Goal: Information Seeking & Learning: Learn about a topic

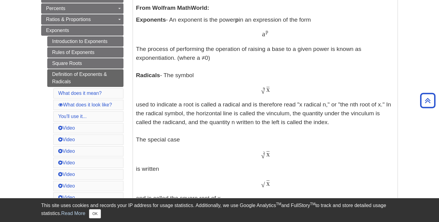
scroll to position [136, 0]
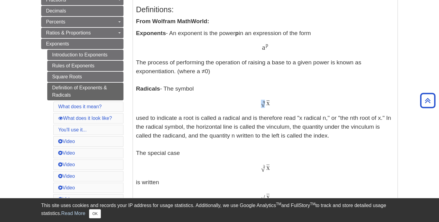
drag, startPoint x: 264, startPoint y: 104, endPoint x: 270, endPoint y: 104, distance: 5.8
click at [269, 105] on span "x √ n" at bounding box center [265, 105] width 8 height 0
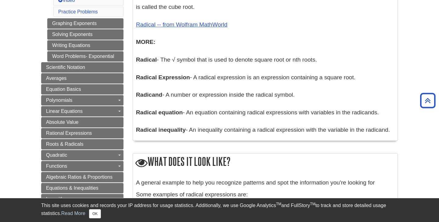
scroll to position [178, 0]
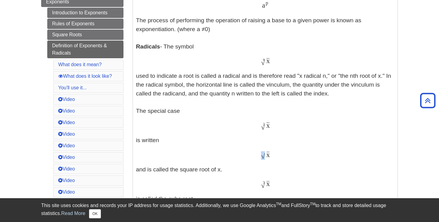
drag, startPoint x: 262, startPoint y: 157, endPoint x: 272, endPoint y: 158, distance: 9.8
click at [272, 158] on div "x √ x" at bounding box center [265, 155] width 259 height 9
click at [273, 157] on div "x √ x" at bounding box center [265, 155] width 259 height 9
click at [264, 156] on span "√" at bounding box center [263, 156] width 4 height 8
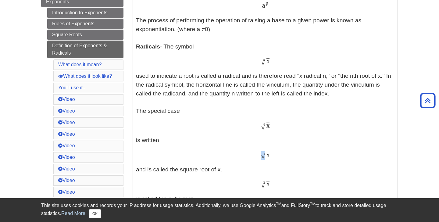
click at [264, 156] on span "√" at bounding box center [263, 156] width 4 height 8
click at [265, 156] on span "√" at bounding box center [263, 156] width 4 height 8
